Goal: Obtain resource: Obtain resource

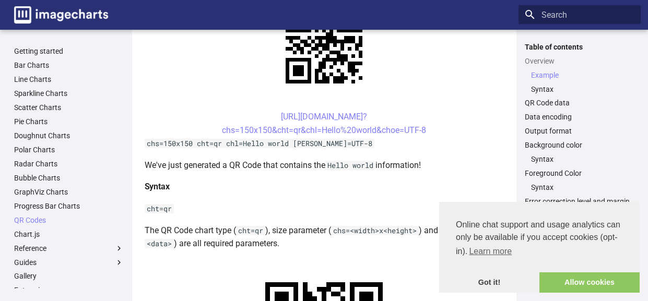
scroll to position [284, 0]
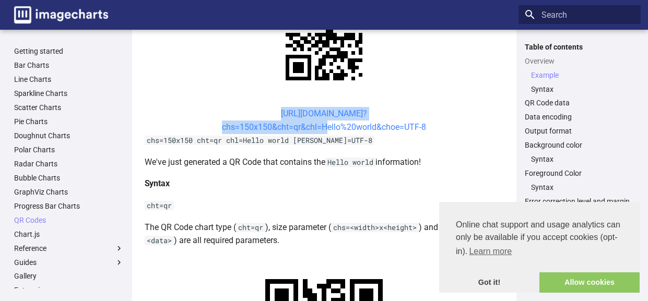
drag, startPoint x: 254, startPoint y: 110, endPoint x: 321, endPoint y: 128, distance: 68.8
click at [321, 128] on center "[URL][DOMAIN_NAME]? chs=150x150&cht=qr&chl=Hello%20world&choe=UTF-8" at bounding box center [324, 120] width 359 height 27
copy link "[URL][DOMAIN_NAME]? chs=150x150&cht=qr&chl="
